Goal: Task Accomplishment & Management: Manage account settings

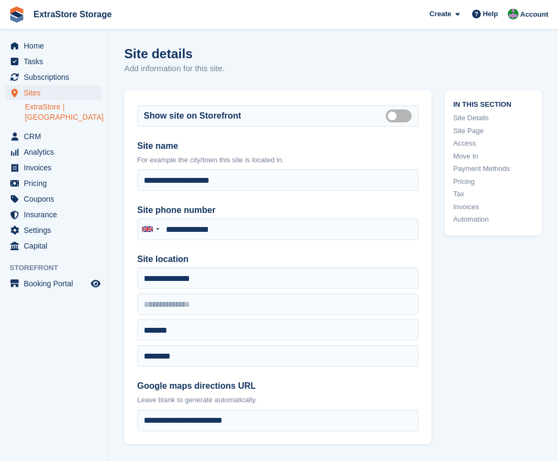
type input "**********"
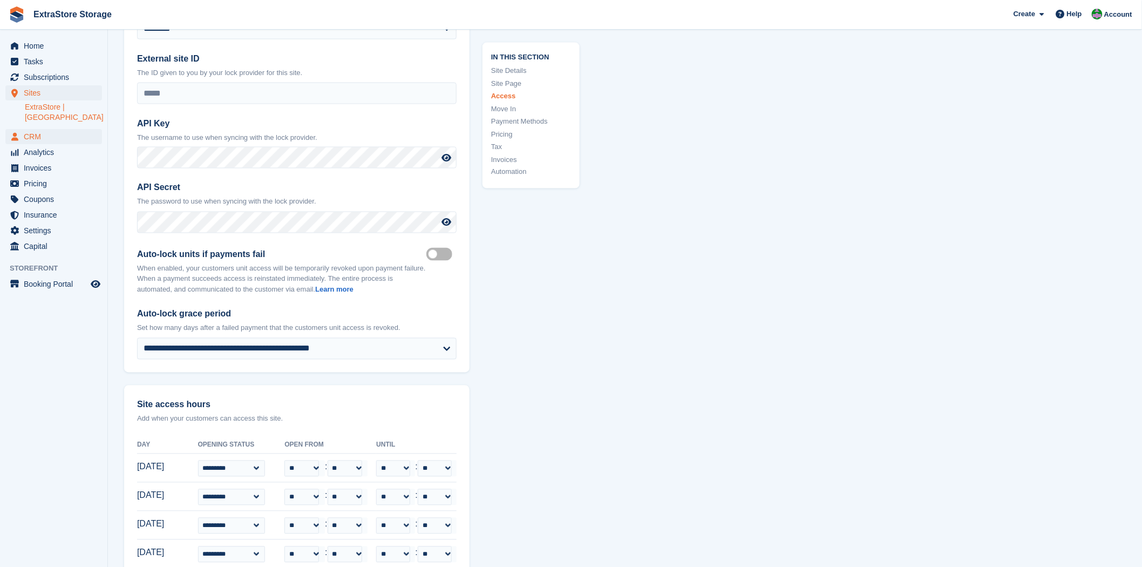
scroll to position [2279, 0]
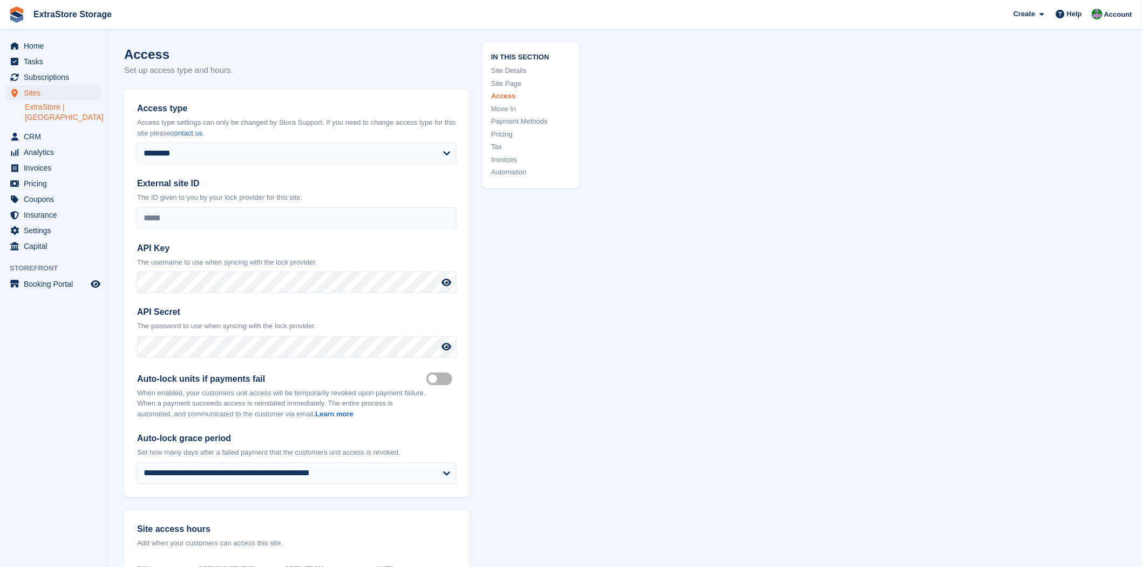
click at [53, 111] on link "ExtraStore | [GEOGRAPHIC_DATA]" at bounding box center [63, 112] width 77 height 21
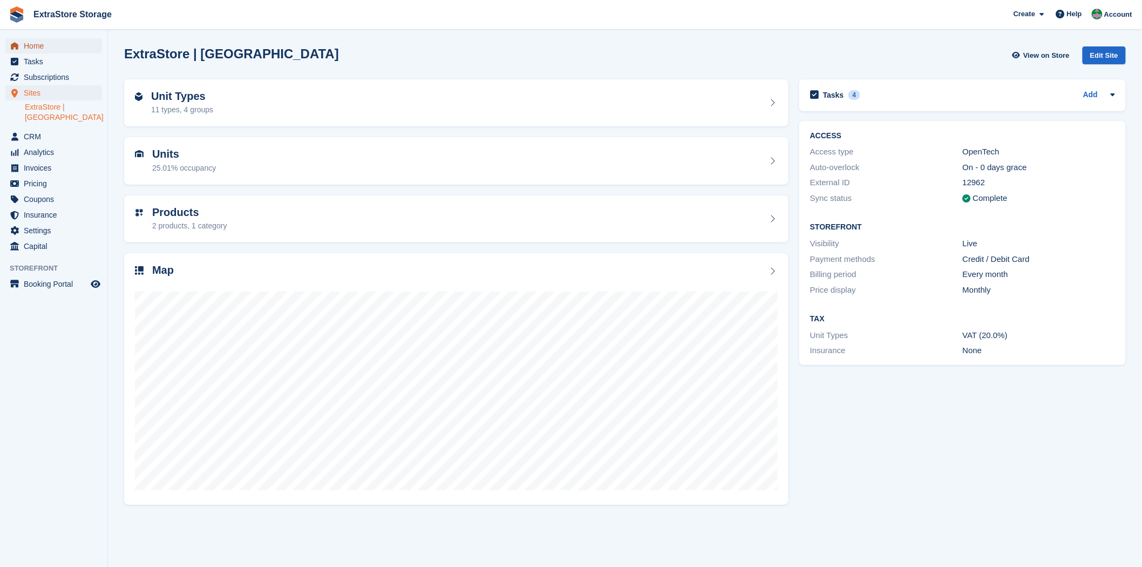
click at [42, 45] on span "Home" at bounding box center [56, 45] width 65 height 15
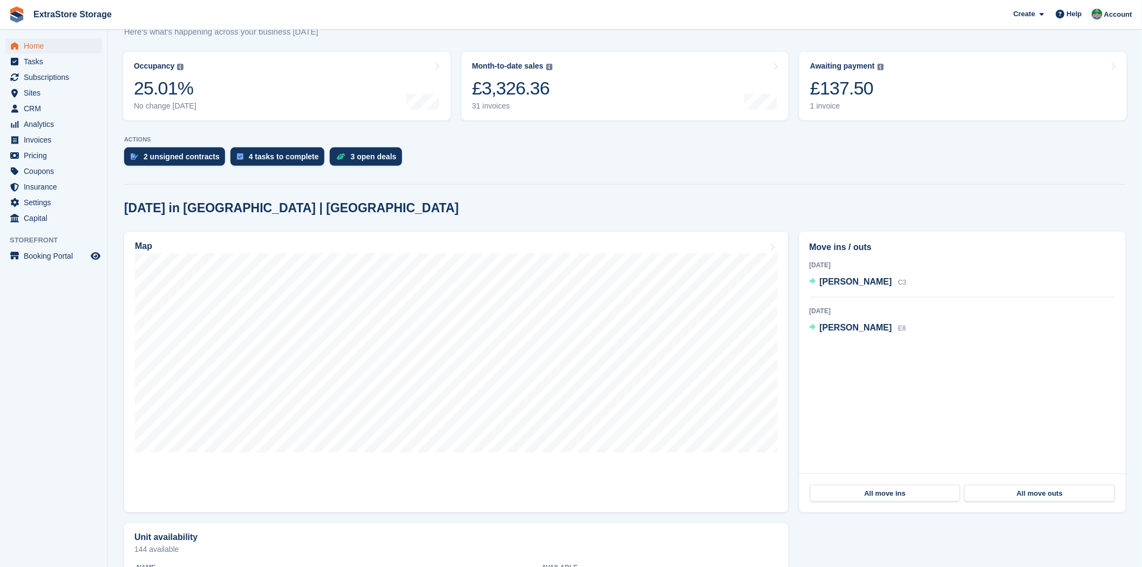
scroll to position [60, 0]
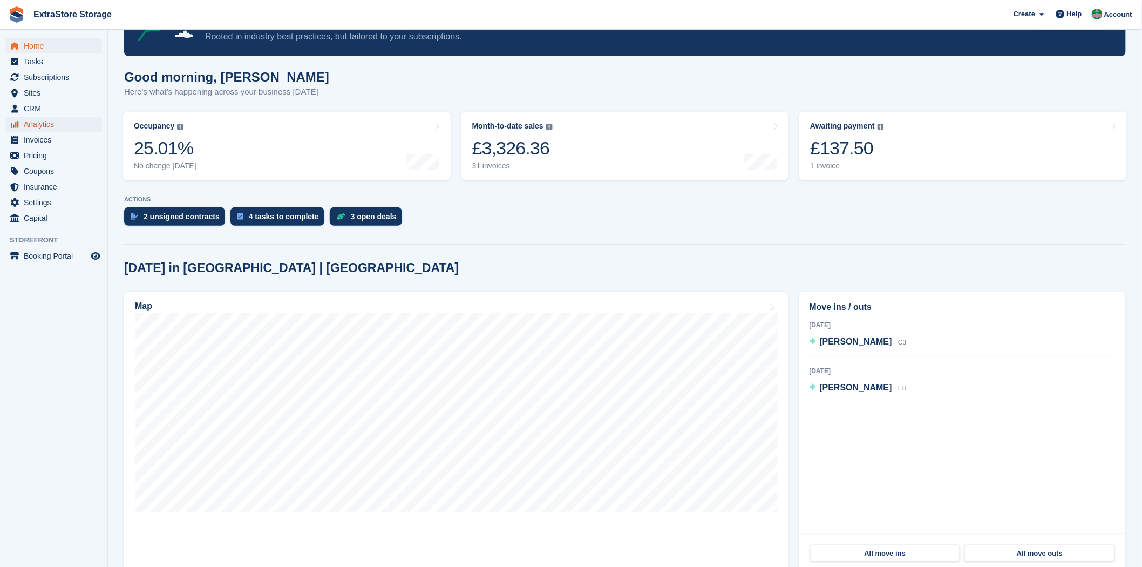
click at [30, 121] on span "Analytics" at bounding box center [56, 124] width 65 height 15
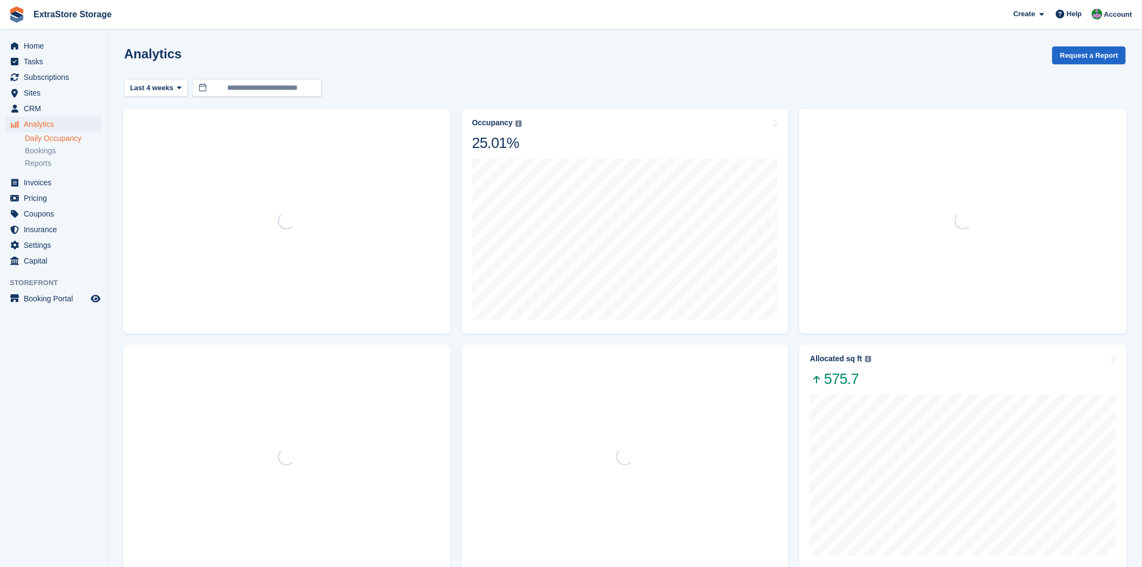
click at [53, 139] on link "Daily Occupancy" at bounding box center [63, 138] width 77 height 10
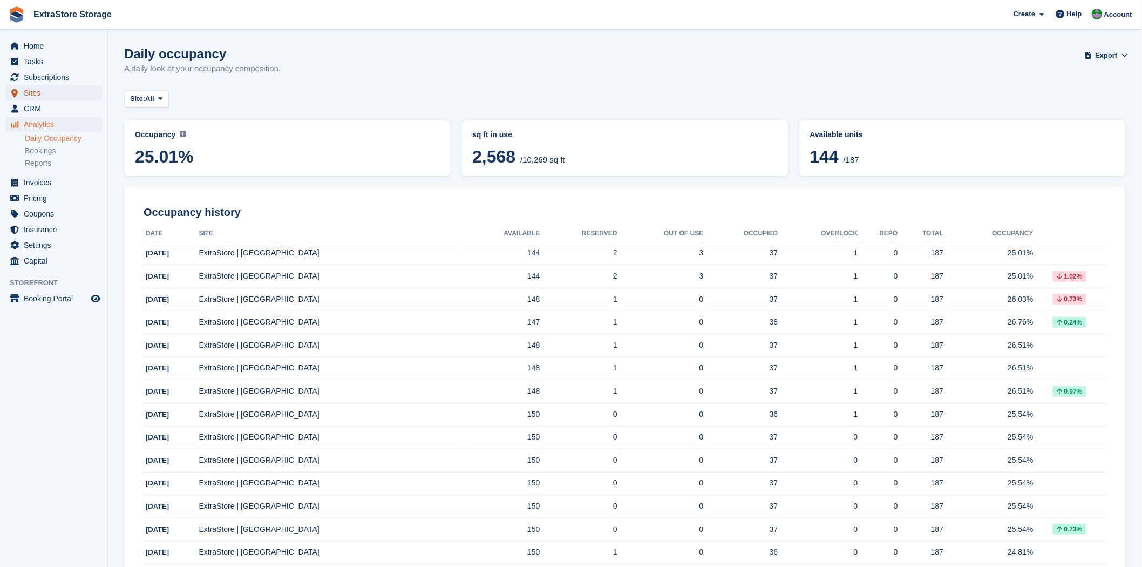
click at [39, 89] on span "Sites" at bounding box center [56, 92] width 65 height 15
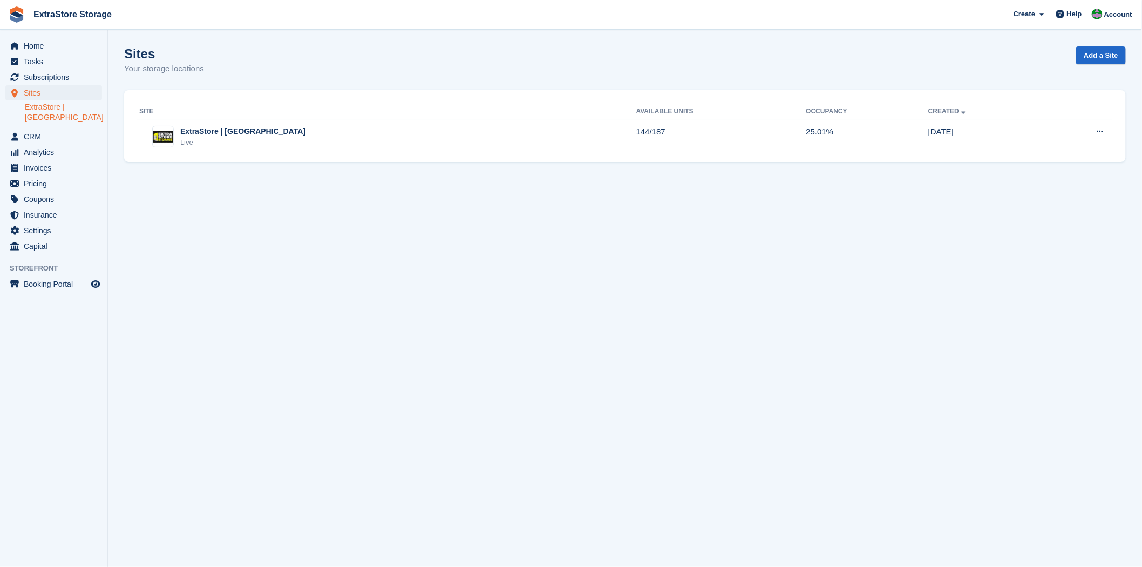
click at [68, 107] on link "ExtraStore | [GEOGRAPHIC_DATA]" at bounding box center [63, 112] width 77 height 21
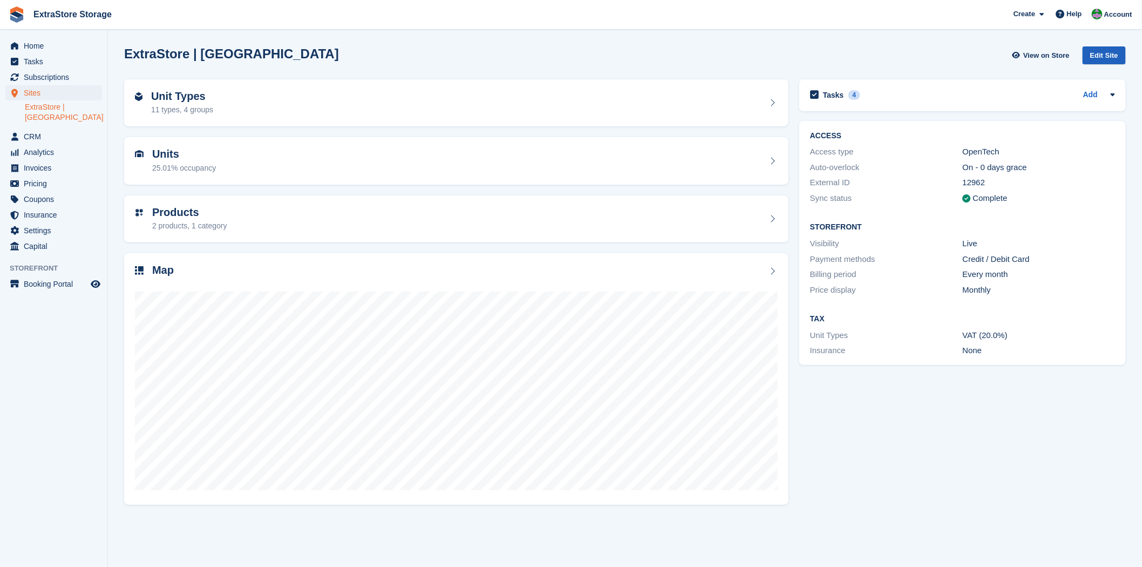
click at [1105, 55] on div "Edit Site" at bounding box center [1104, 55] width 43 height 18
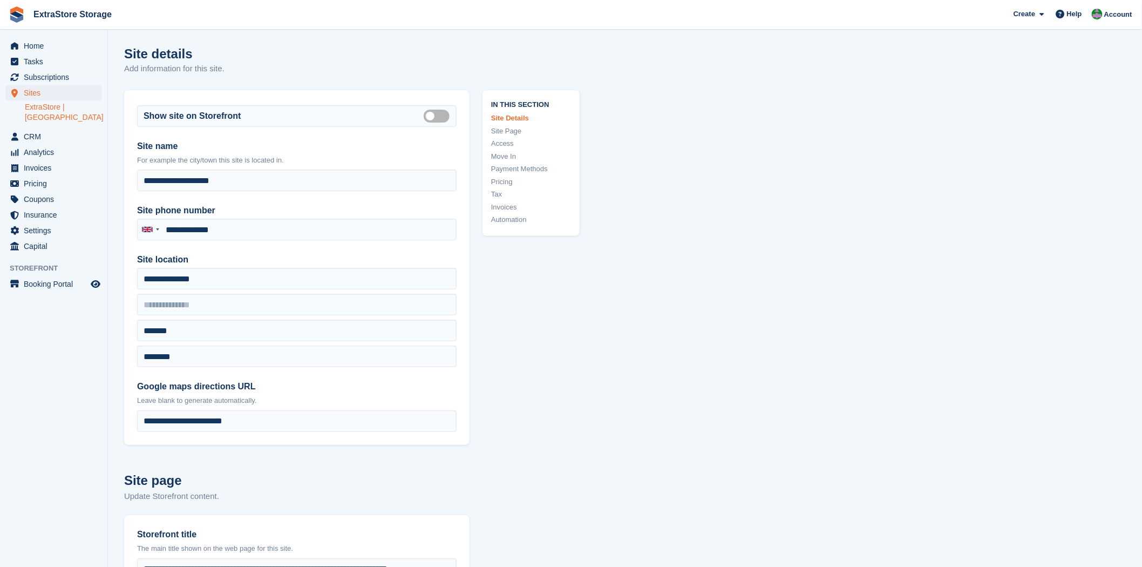
type input "**********"
